Goal: Transaction & Acquisition: Download file/media

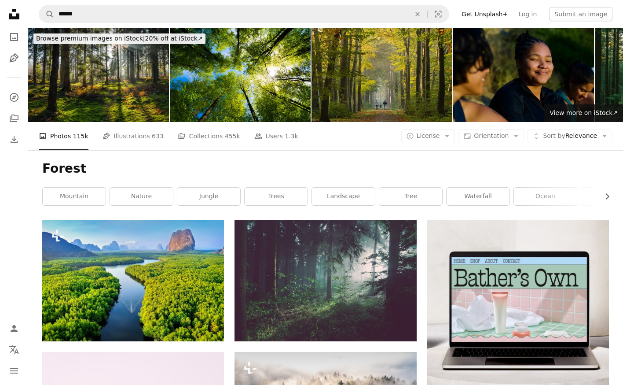
scroll to position [140, 0]
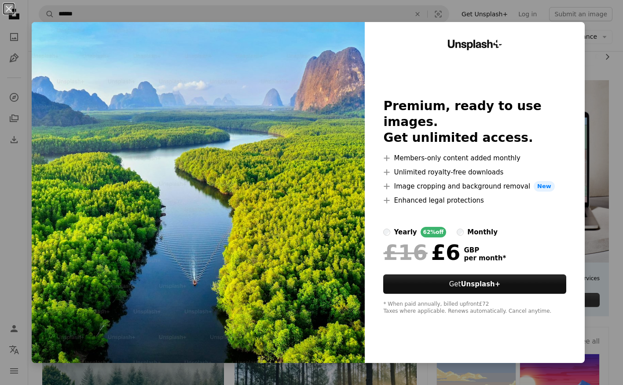
click at [590, 109] on div "An X shape Unsplash+ Premium, ready to use images. Get unlimited access. A plus…" at bounding box center [311, 192] width 623 height 385
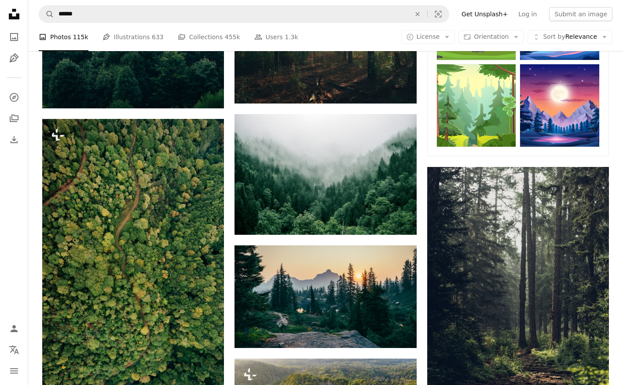
scroll to position [625, 0]
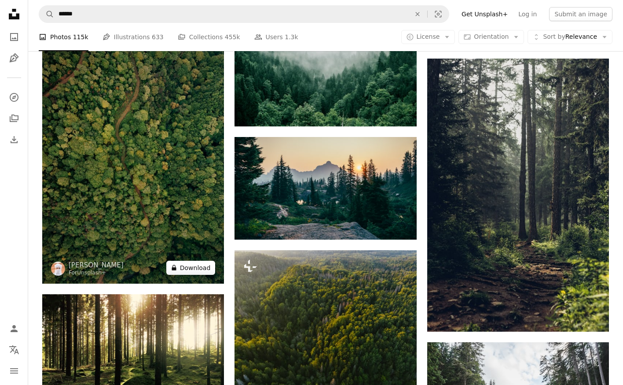
click at [184, 266] on button "A lock Download" at bounding box center [190, 268] width 49 height 14
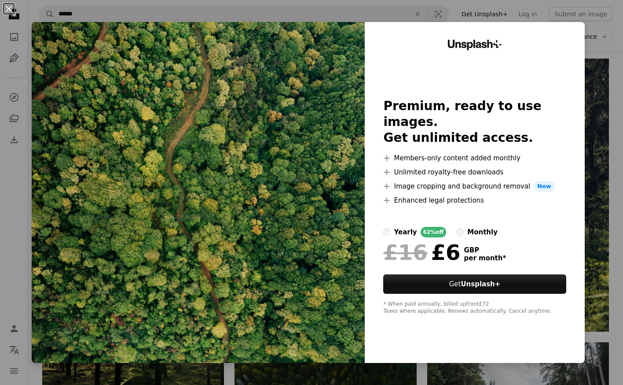
click at [589, 71] on div "An X shape Unsplash+ Premium, ready to use images. Get unlimited access. A plus…" at bounding box center [311, 192] width 623 height 385
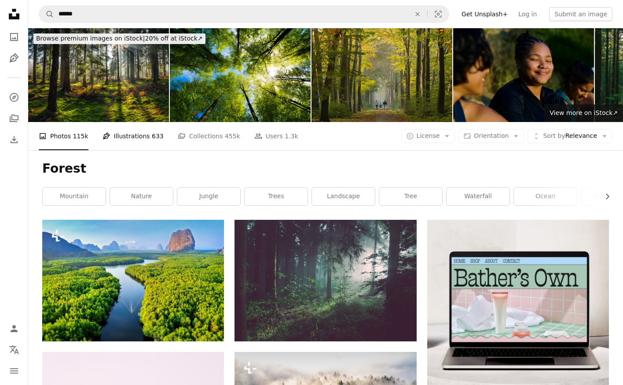
click at [131, 133] on link "Pen Tool Illustrations 633" at bounding box center [133, 136] width 61 height 28
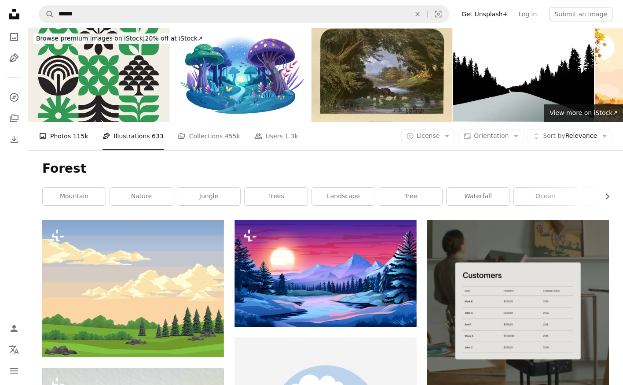
click at [75, 137] on span "115k" at bounding box center [80, 136] width 15 height 10
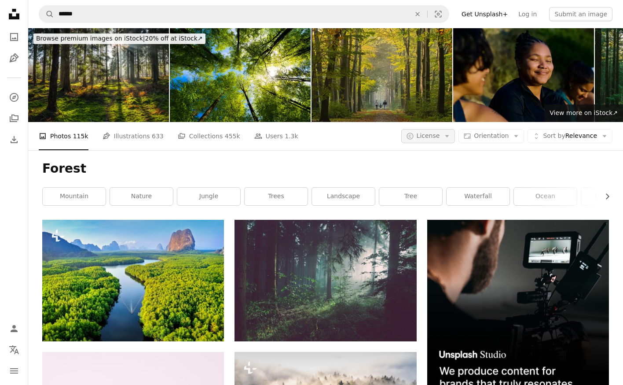
click at [446, 135] on button "A copyright icon © License Arrow down" at bounding box center [428, 136] width 54 height 14
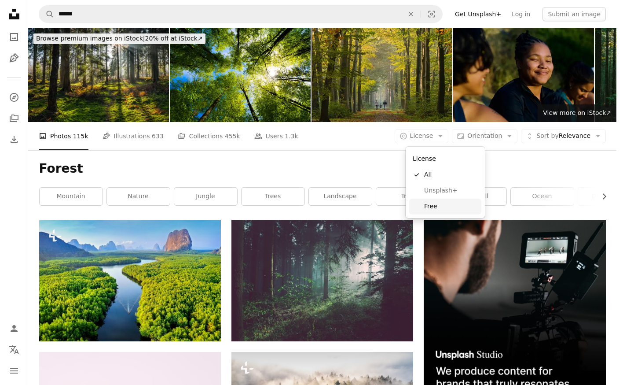
click at [447, 204] on span "Free" at bounding box center [451, 206] width 54 height 9
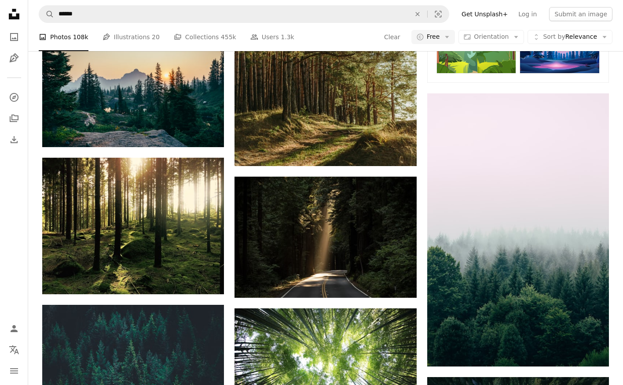
scroll to position [285, 0]
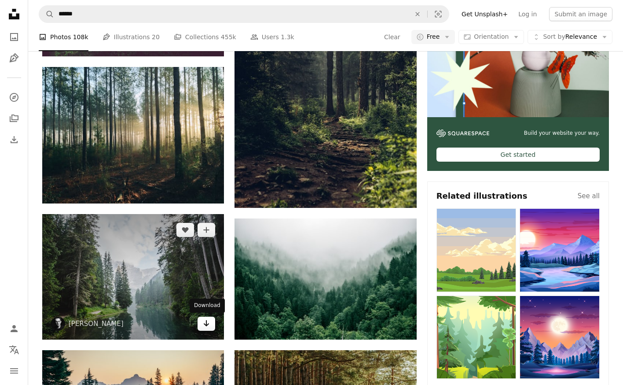
click at [210, 322] on icon "Arrow pointing down" at bounding box center [206, 323] width 7 height 11
